Goal: Task Accomplishment & Management: Manage account settings

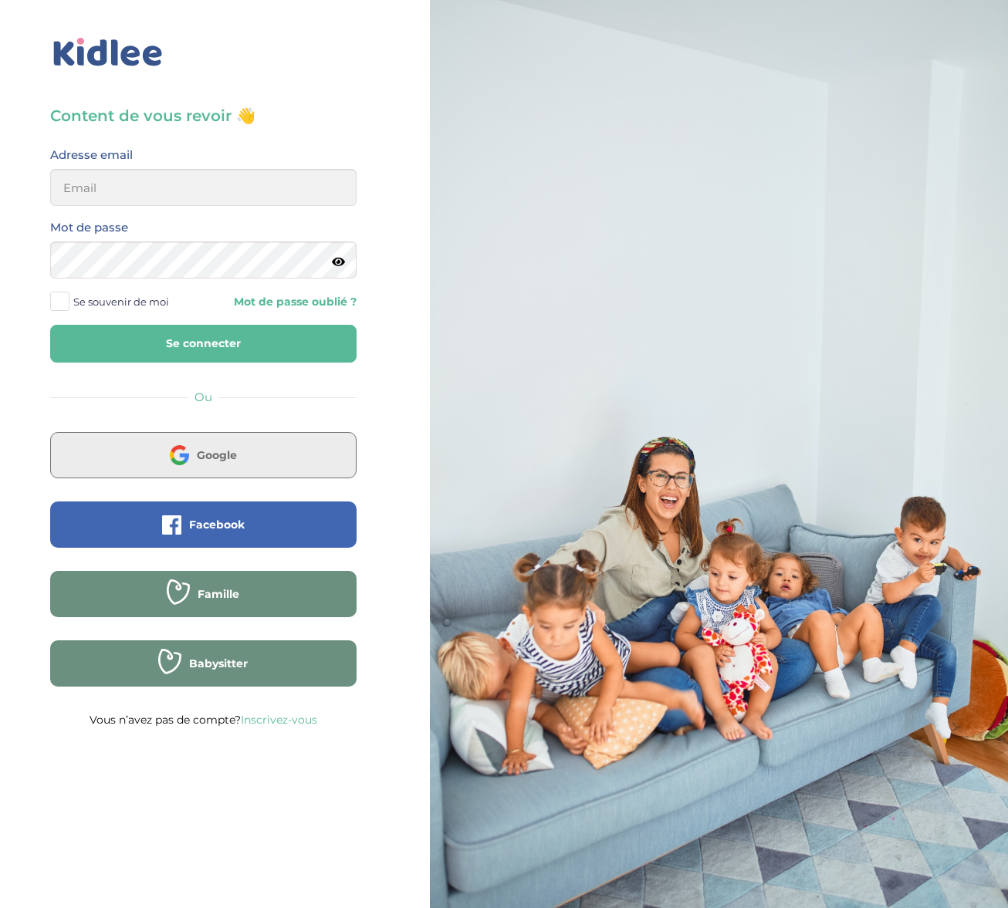
click at [185, 445] on img at bounding box center [179, 454] width 19 height 19
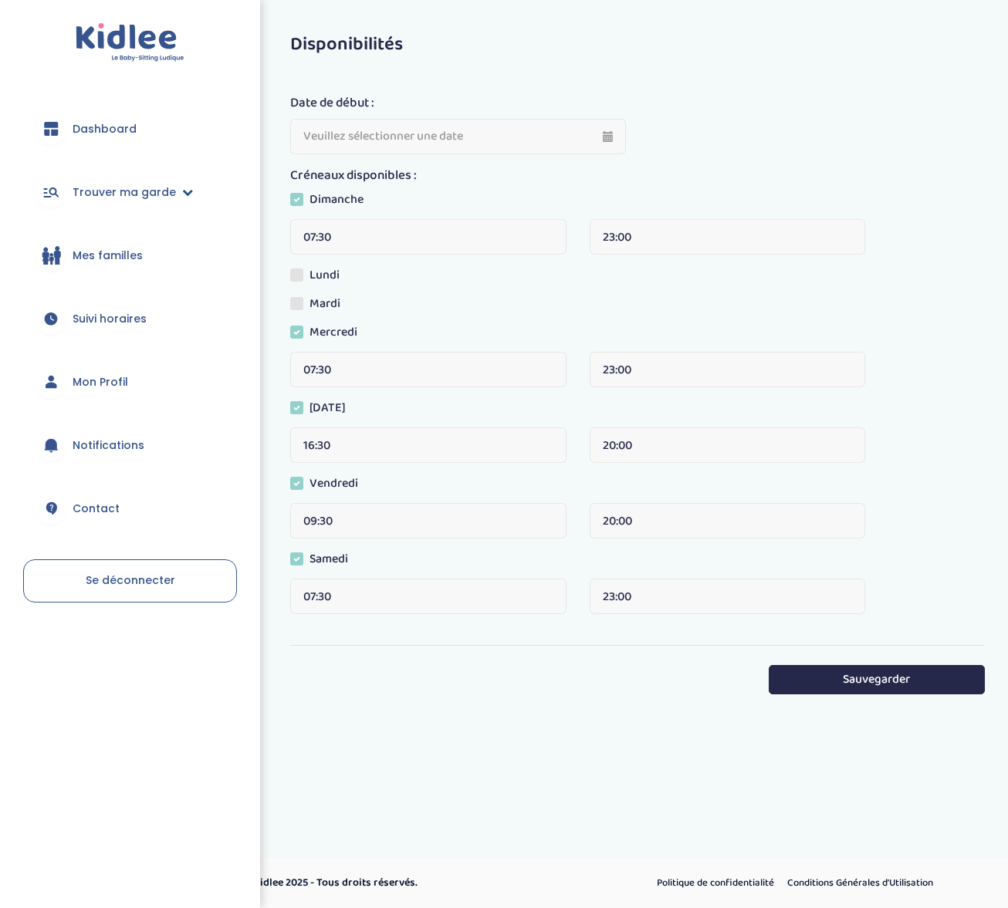
click at [187, 187] on icon at bounding box center [187, 192] width 11 height 11
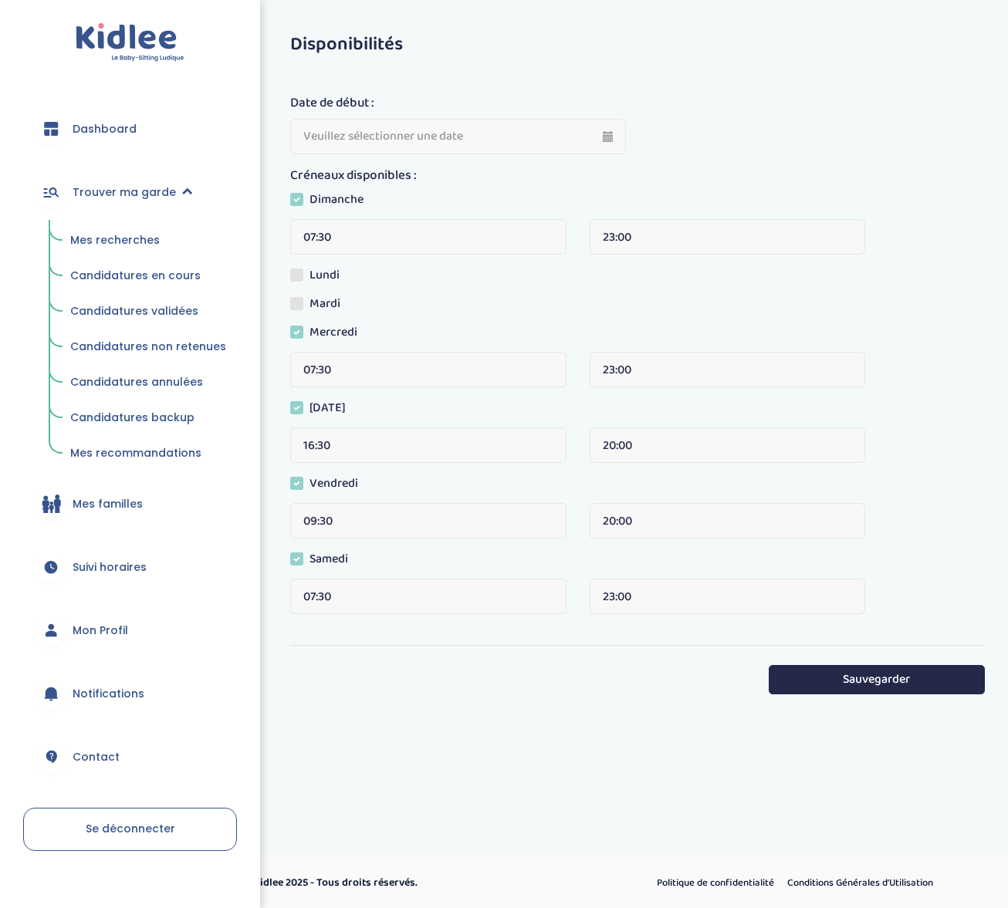
click at [143, 240] on span "Mes recherches" at bounding box center [114, 239] width 89 height 15
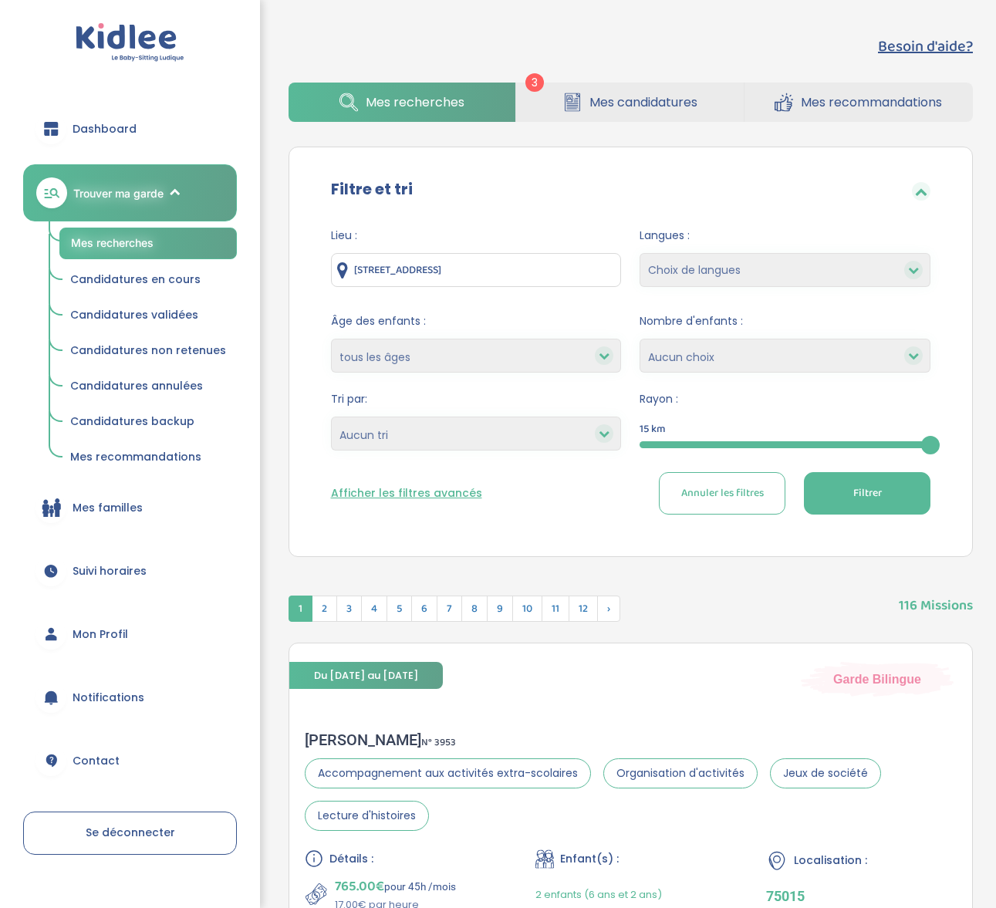
click at [537, 112] on link "Mes candidatures" at bounding box center [630, 102] width 228 height 39
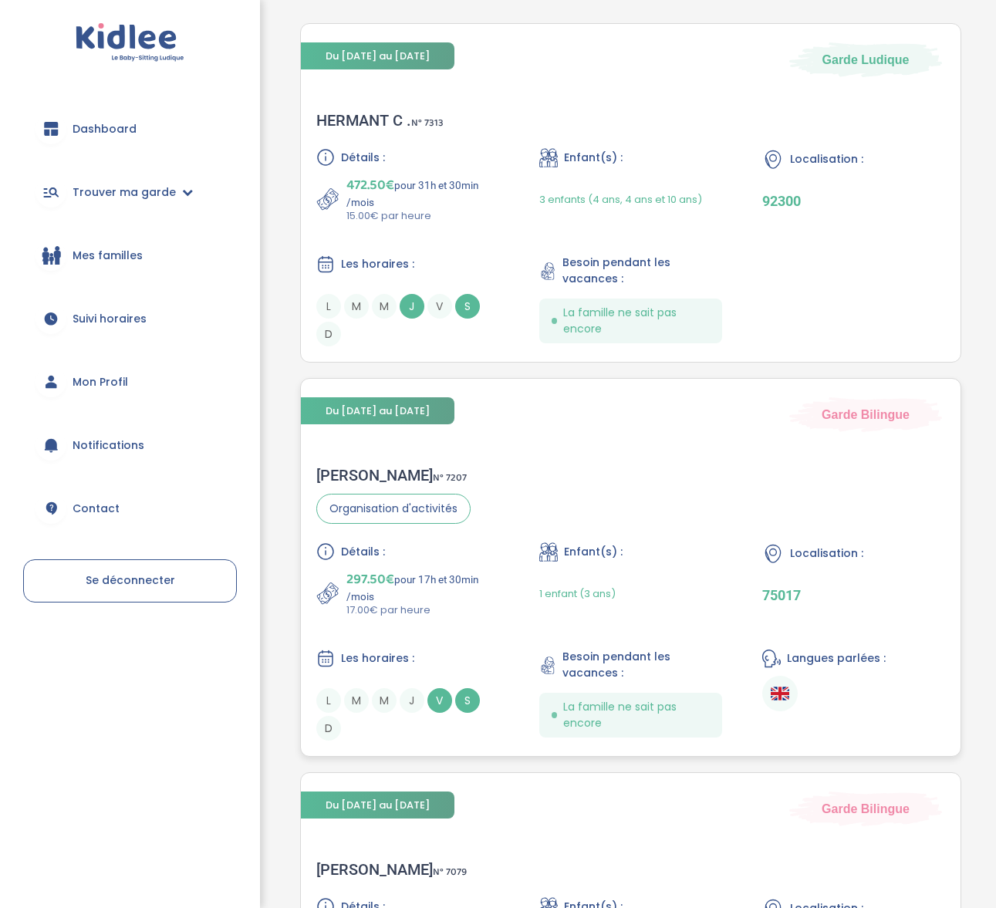
scroll to position [267, 0]
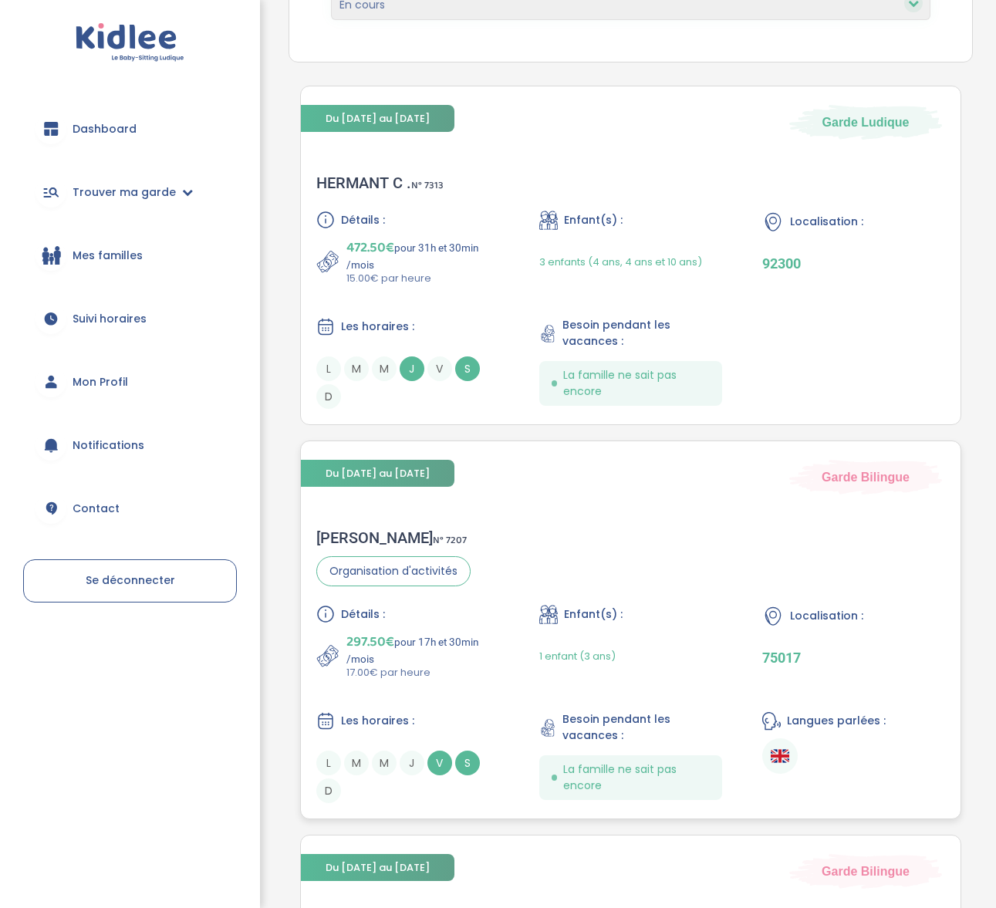
click at [345, 536] on div "Sabah F . N° 7207" at bounding box center [393, 538] width 154 height 19
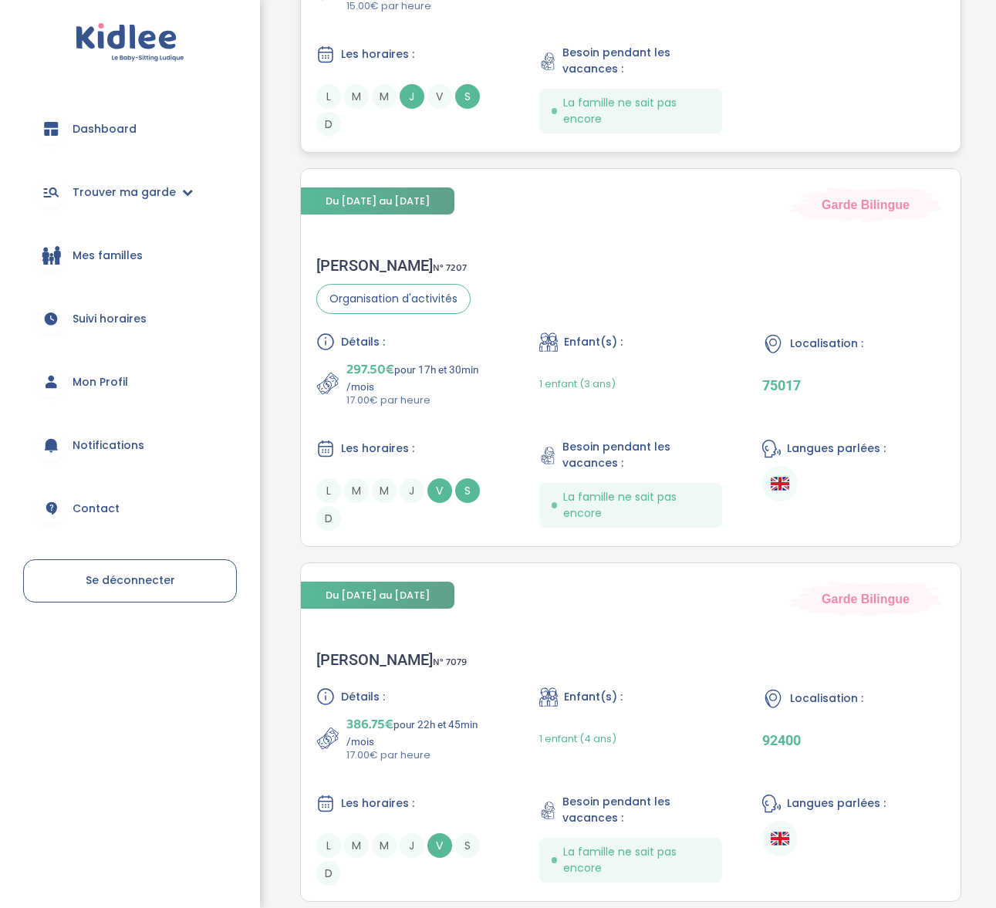
scroll to position [544, 0]
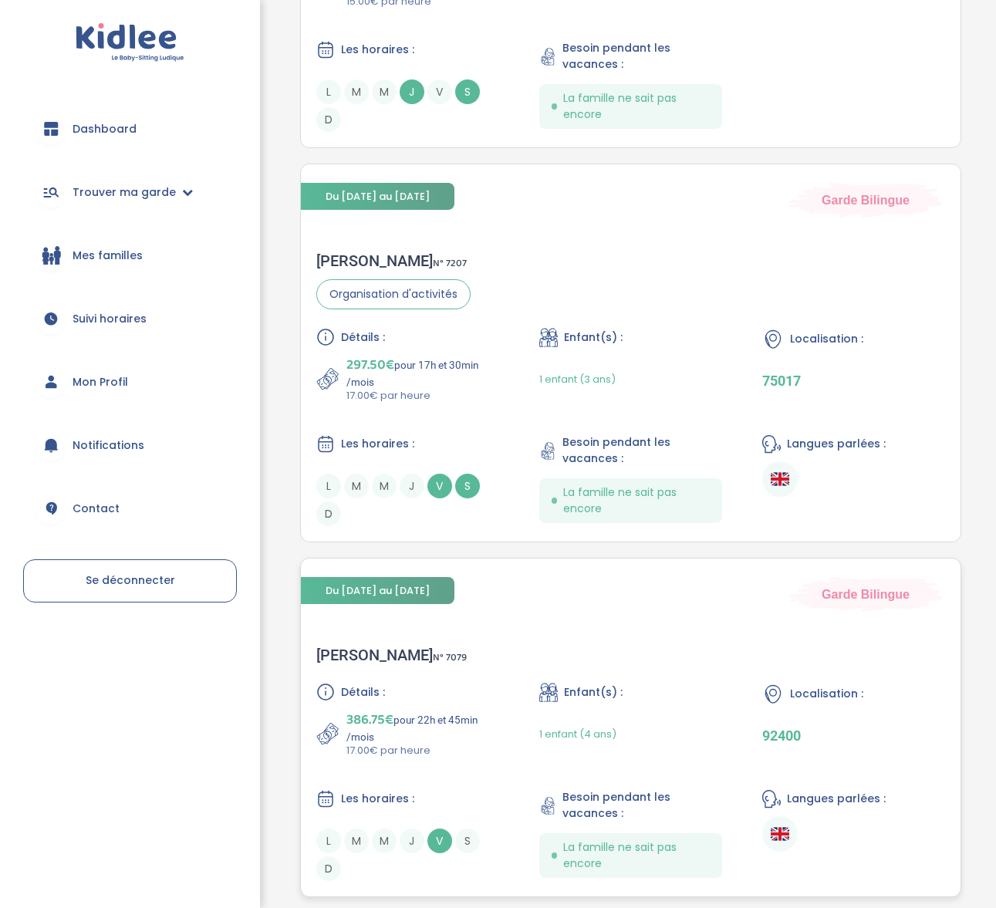
click at [347, 651] on div "Maiten L . N° 7079" at bounding box center [391, 655] width 150 height 19
click at [353, 252] on div "Sabah F . N° 7207" at bounding box center [393, 261] width 154 height 19
click at [325, 657] on div "Maiten L . N° 7079" at bounding box center [391, 655] width 150 height 19
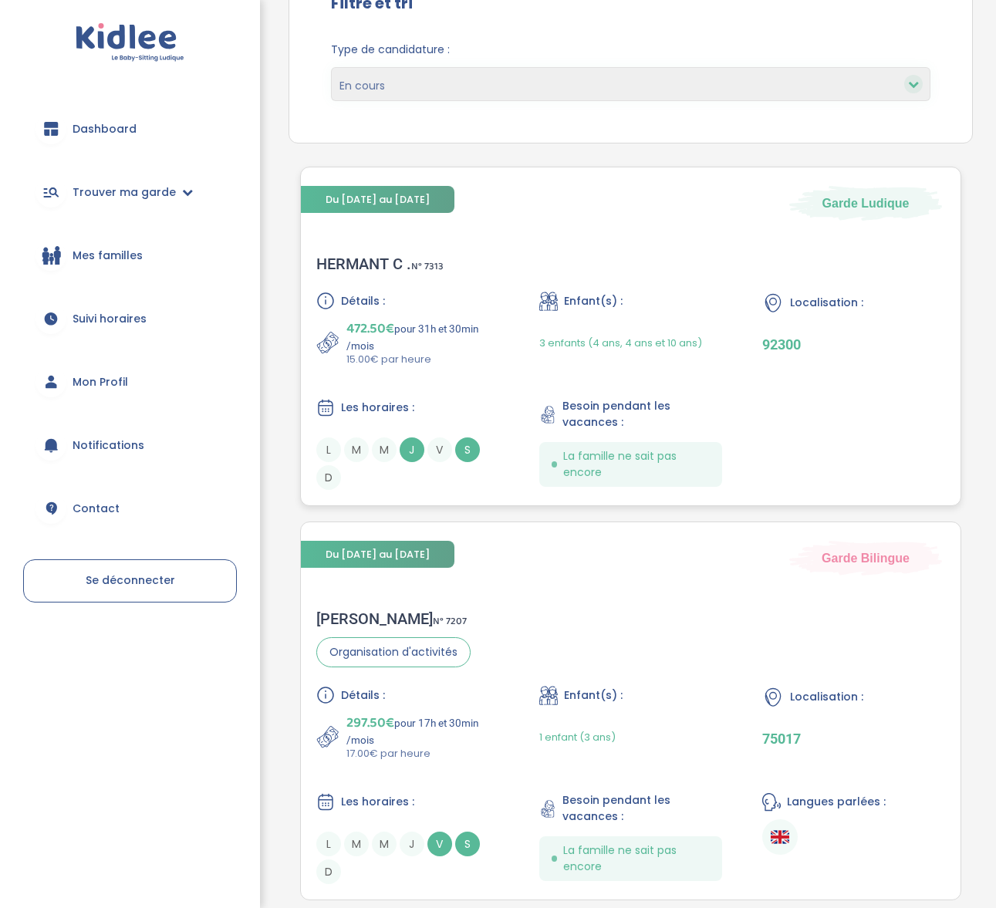
scroll to position [637, 0]
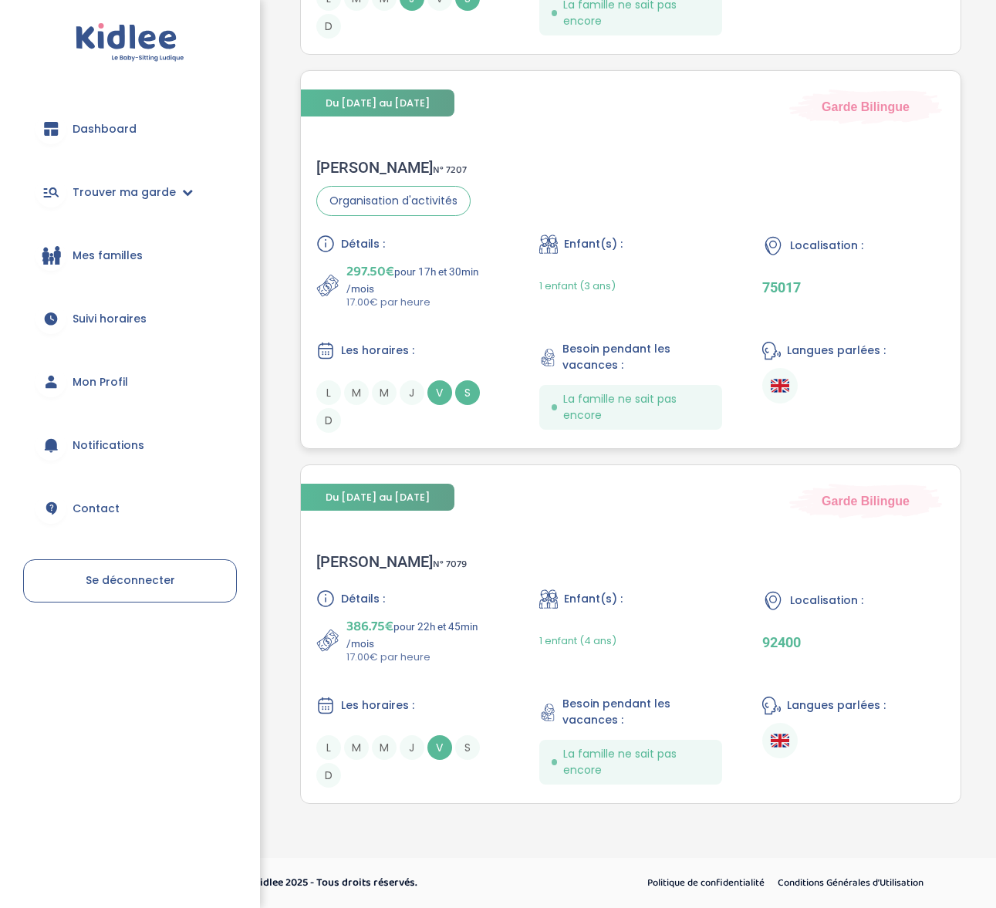
click at [356, 168] on div "Sabah F . N° 7207" at bounding box center [393, 167] width 154 height 19
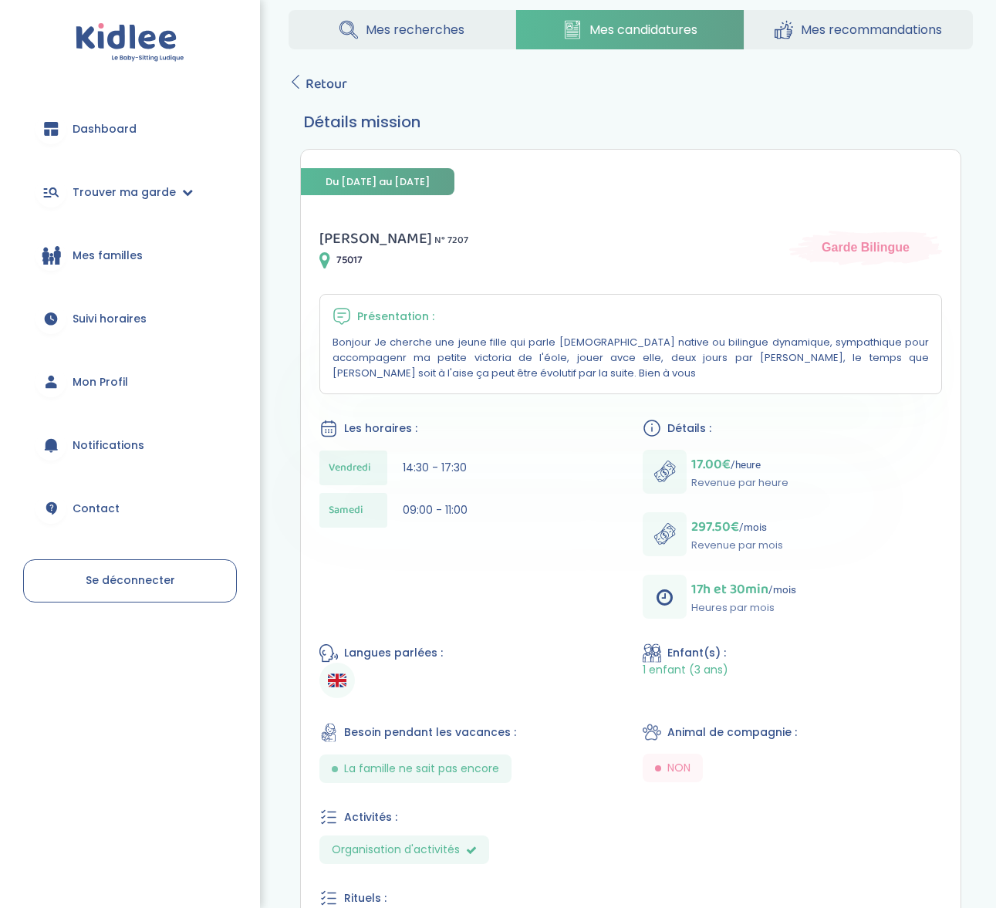
scroll to position [49, 0]
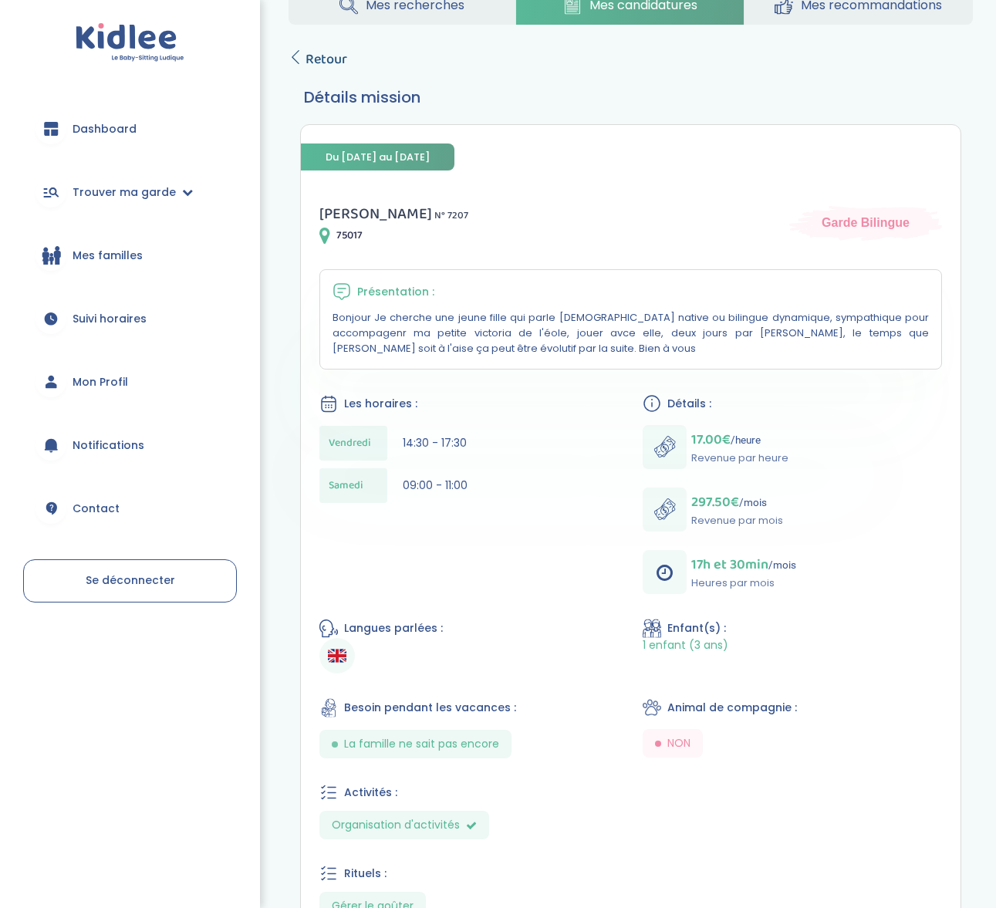
click at [312, 56] on span "Retour" at bounding box center [327, 60] width 42 height 22
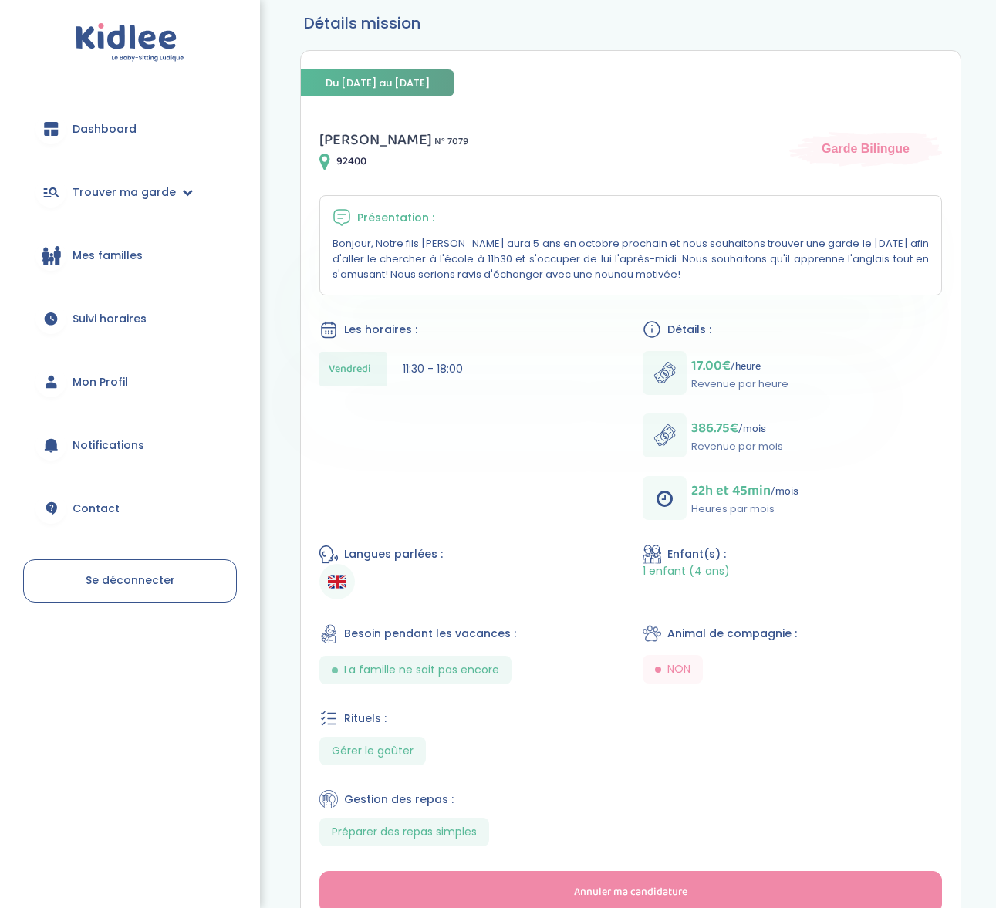
scroll to position [123, 0]
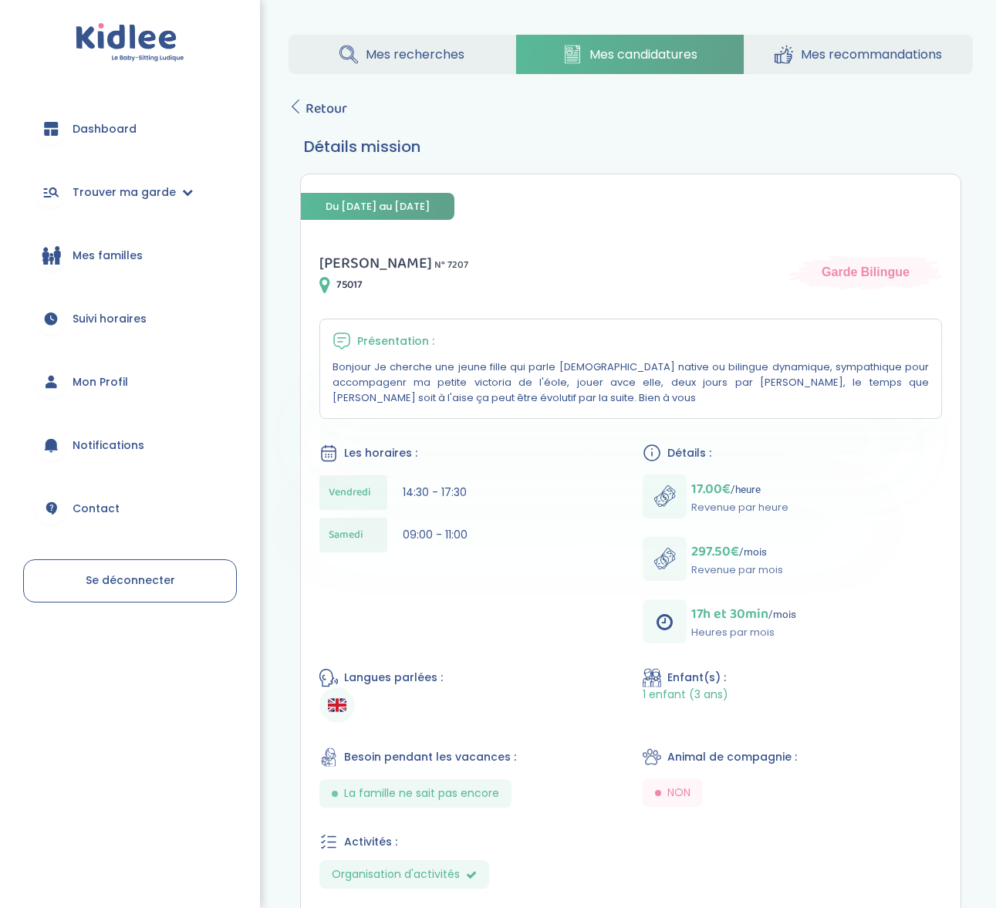
drag, startPoint x: 502, startPoint y: 392, endPoint x: 467, endPoint y: 384, distance: 36.3
click at [467, 384] on p "Bonjour Je cherche une jeune fille qui parle anglais native ou bilingue dynamiq…" at bounding box center [631, 383] width 597 height 46
